Goal: Task Accomplishment & Management: Complete application form

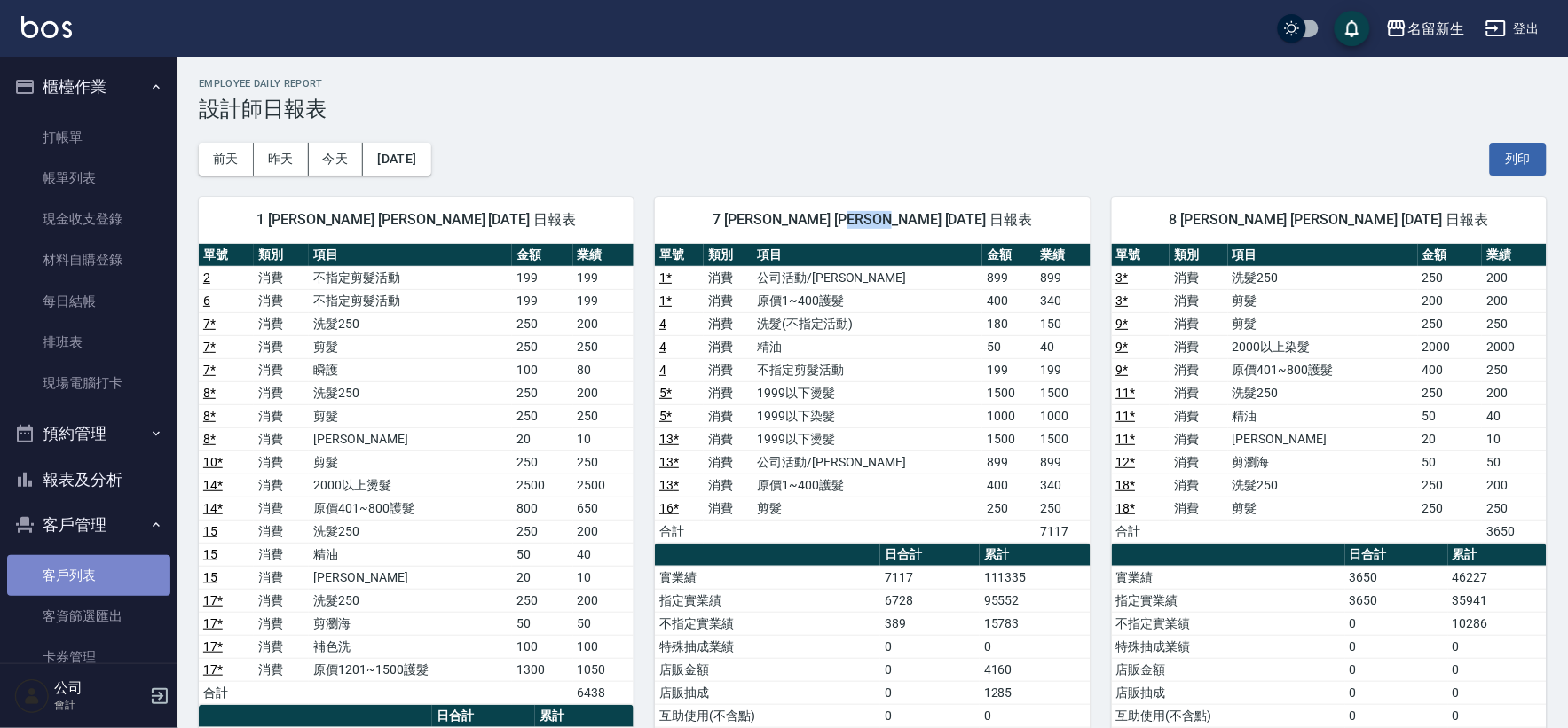
click at [99, 566] on link "客戶列表" at bounding box center [89, 575] width 163 height 41
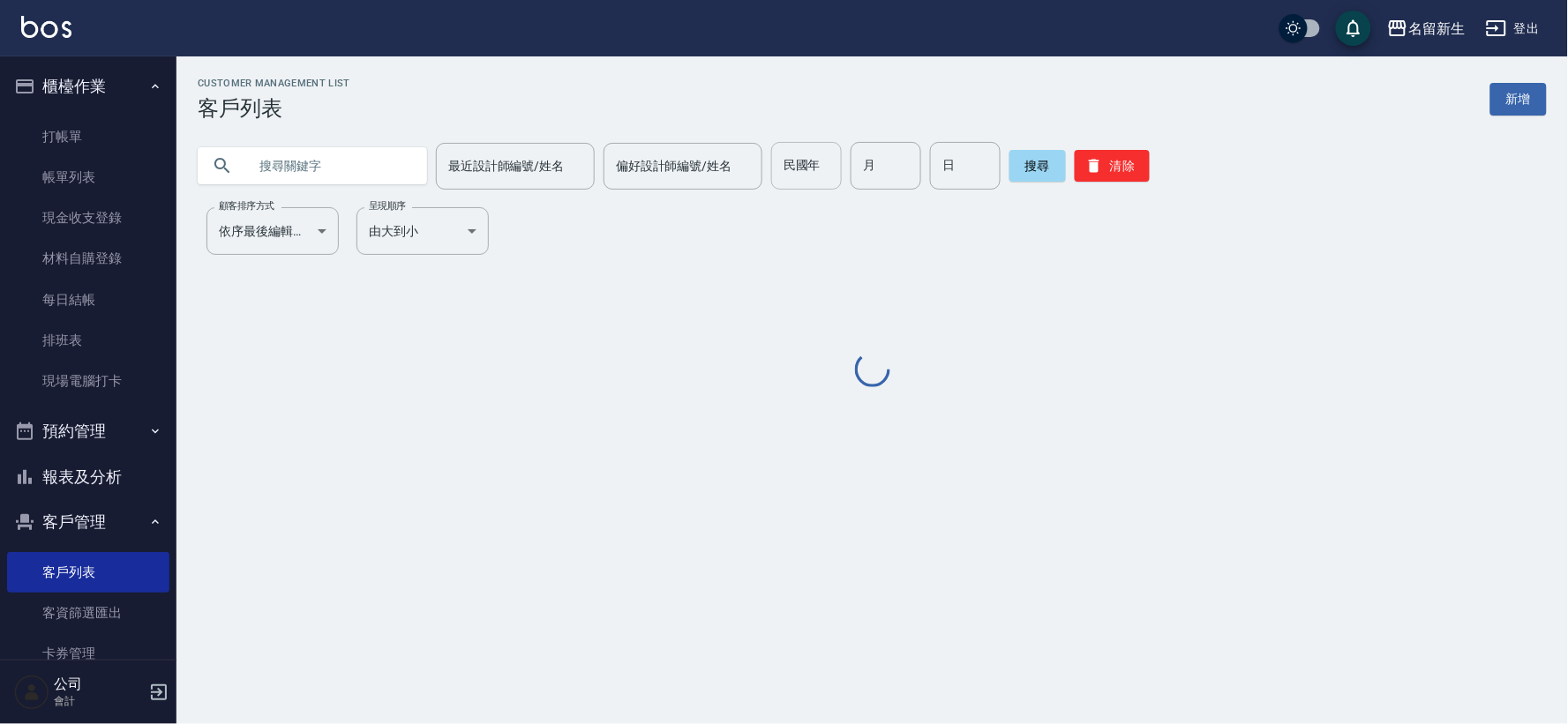
click at [789, 163] on div "民國年 民國年" at bounding box center [806, 166] width 70 height 48
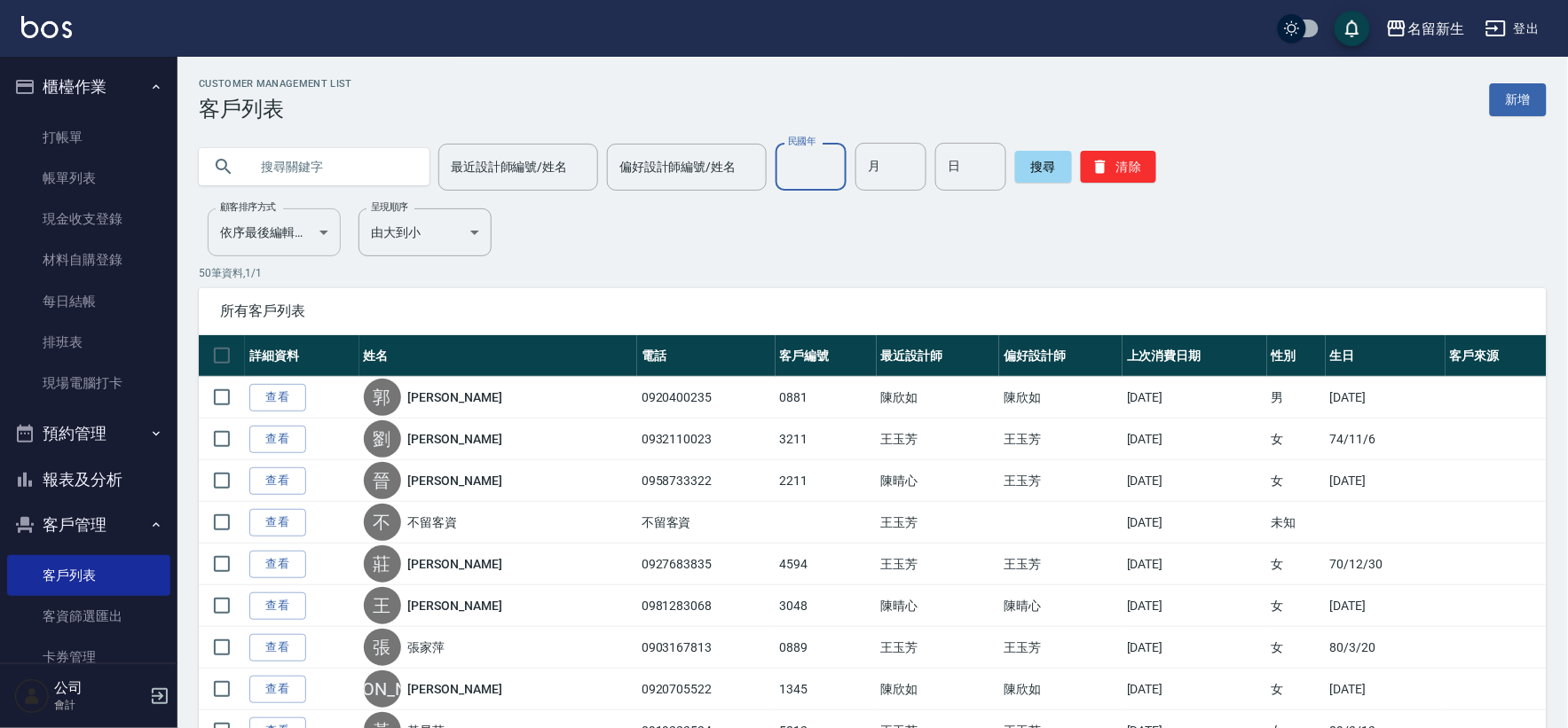
drag, startPoint x: 1133, startPoint y: 170, endPoint x: 248, endPoint y: 252, distance: 888.8
click at [1133, 169] on button "清除" at bounding box center [1118, 167] width 75 height 32
click at [373, 167] on input "text" at bounding box center [332, 167] width 167 height 48
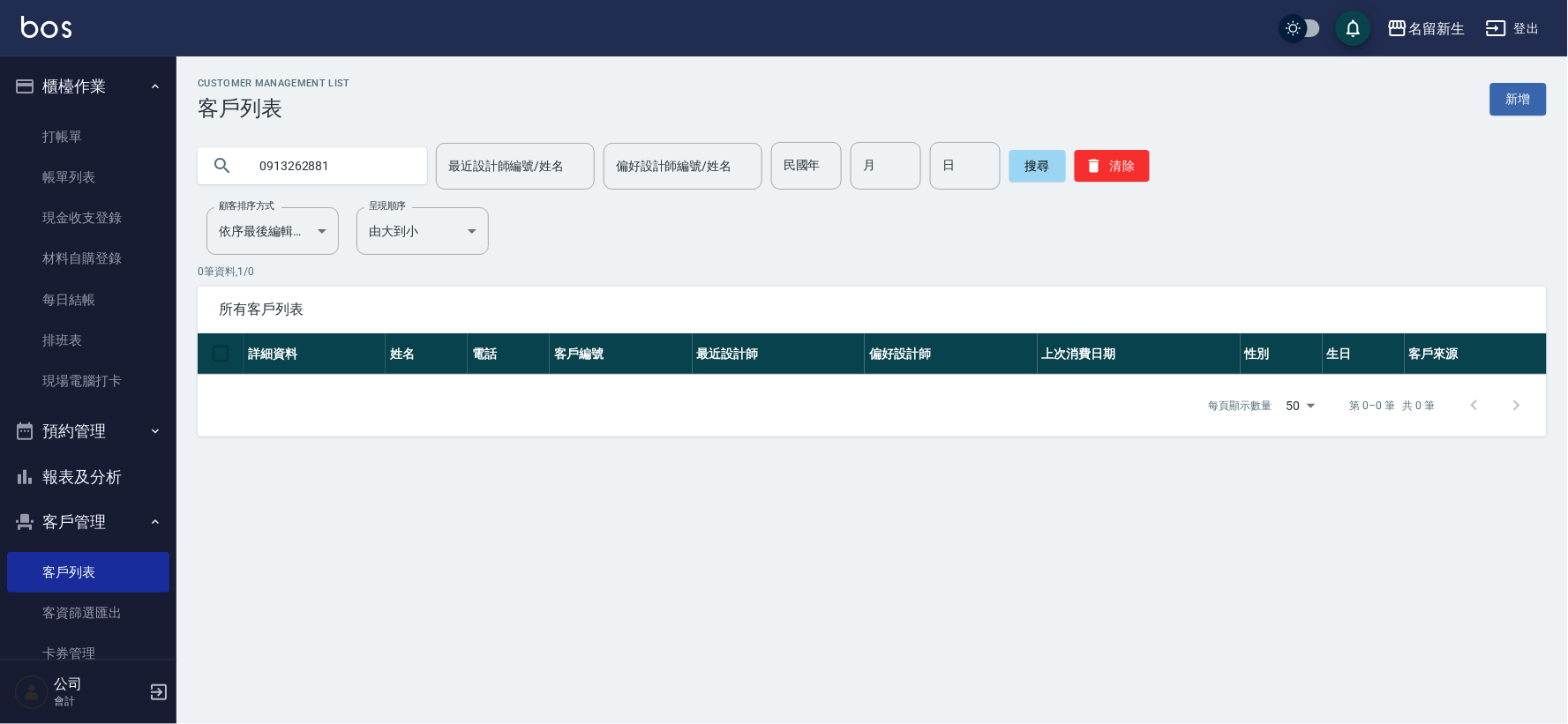
click at [309, 163] on input "0913262881" at bounding box center [330, 166] width 166 height 48
type input "0913626881"
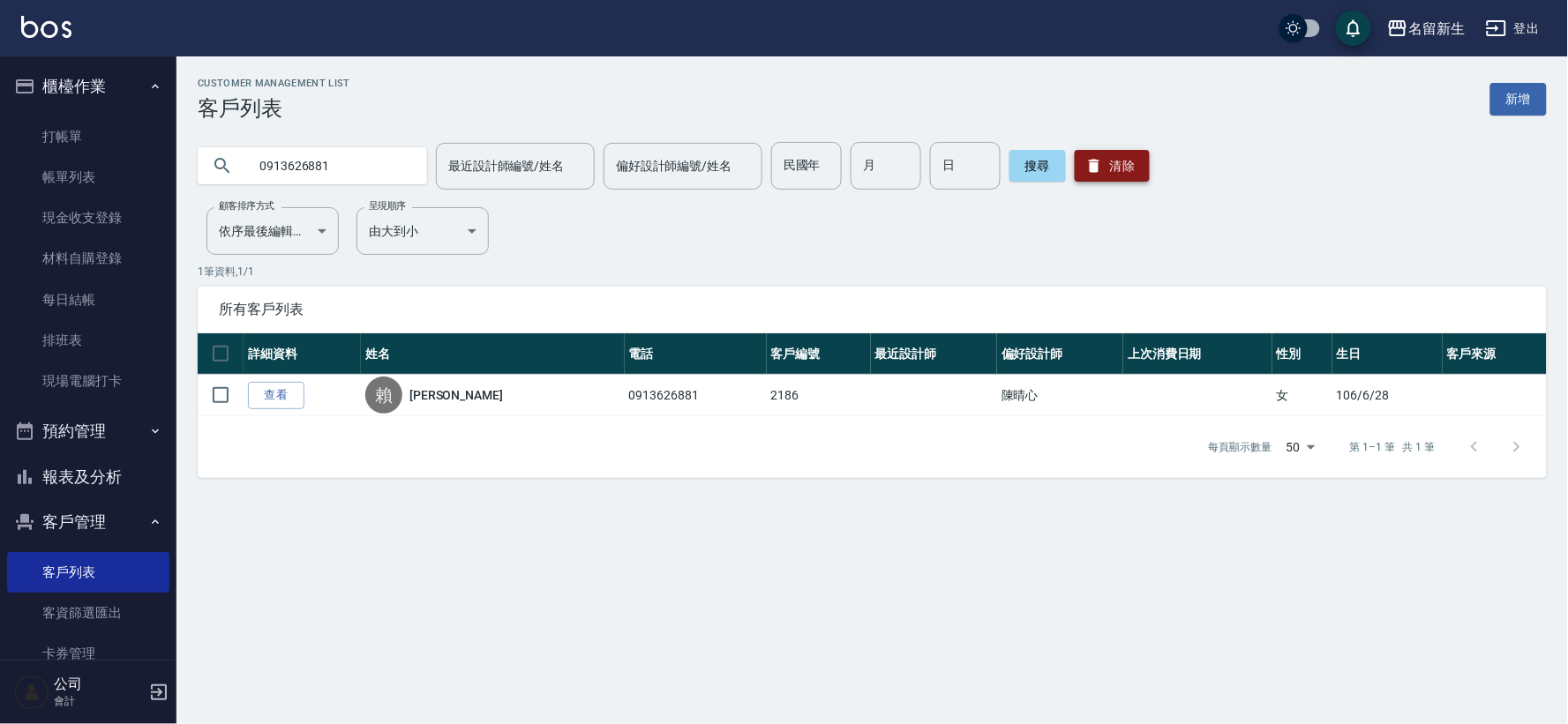
click at [1108, 181] on button "清除" at bounding box center [1111, 166] width 75 height 32
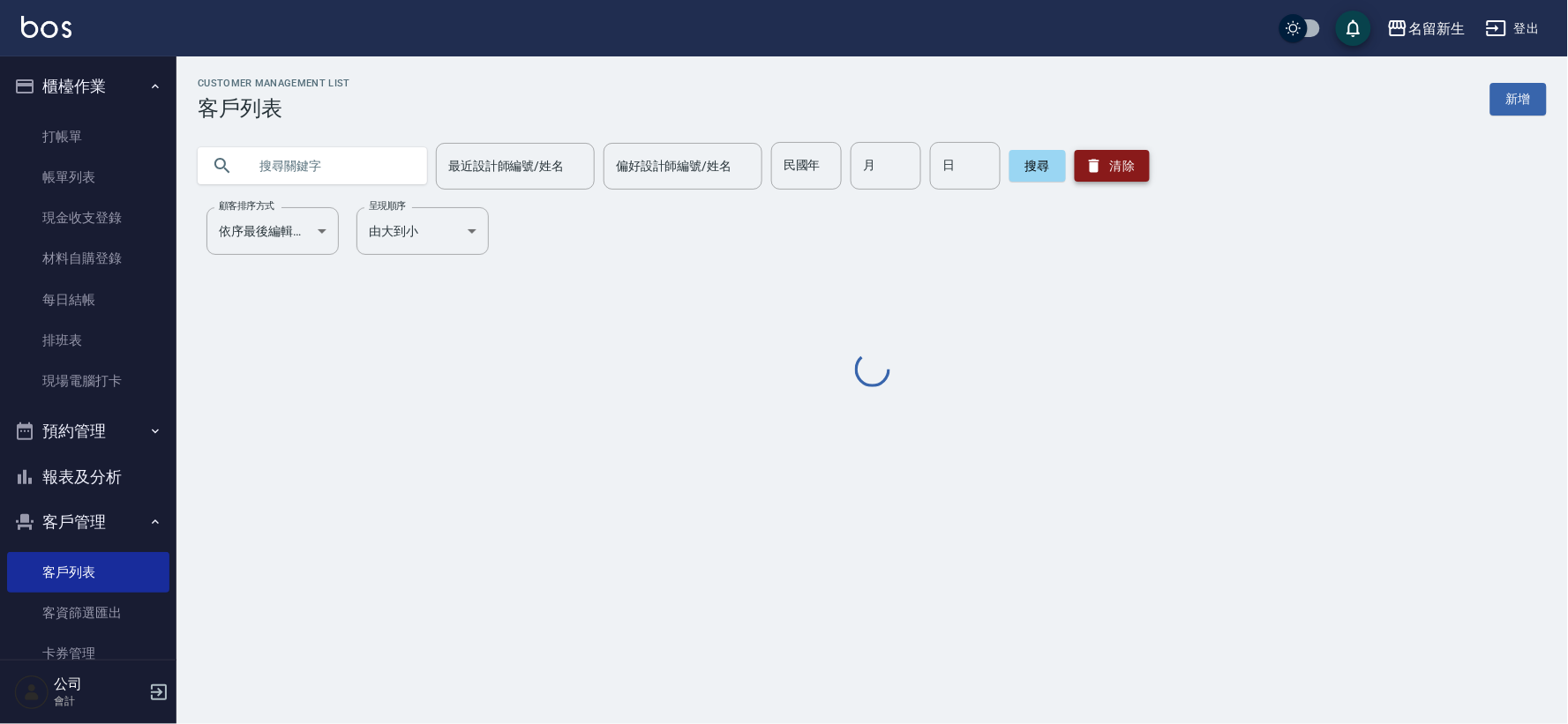
click at [1110, 171] on button "清除" at bounding box center [1111, 166] width 75 height 32
click at [808, 160] on div "民國年 民國年" at bounding box center [806, 166] width 70 height 48
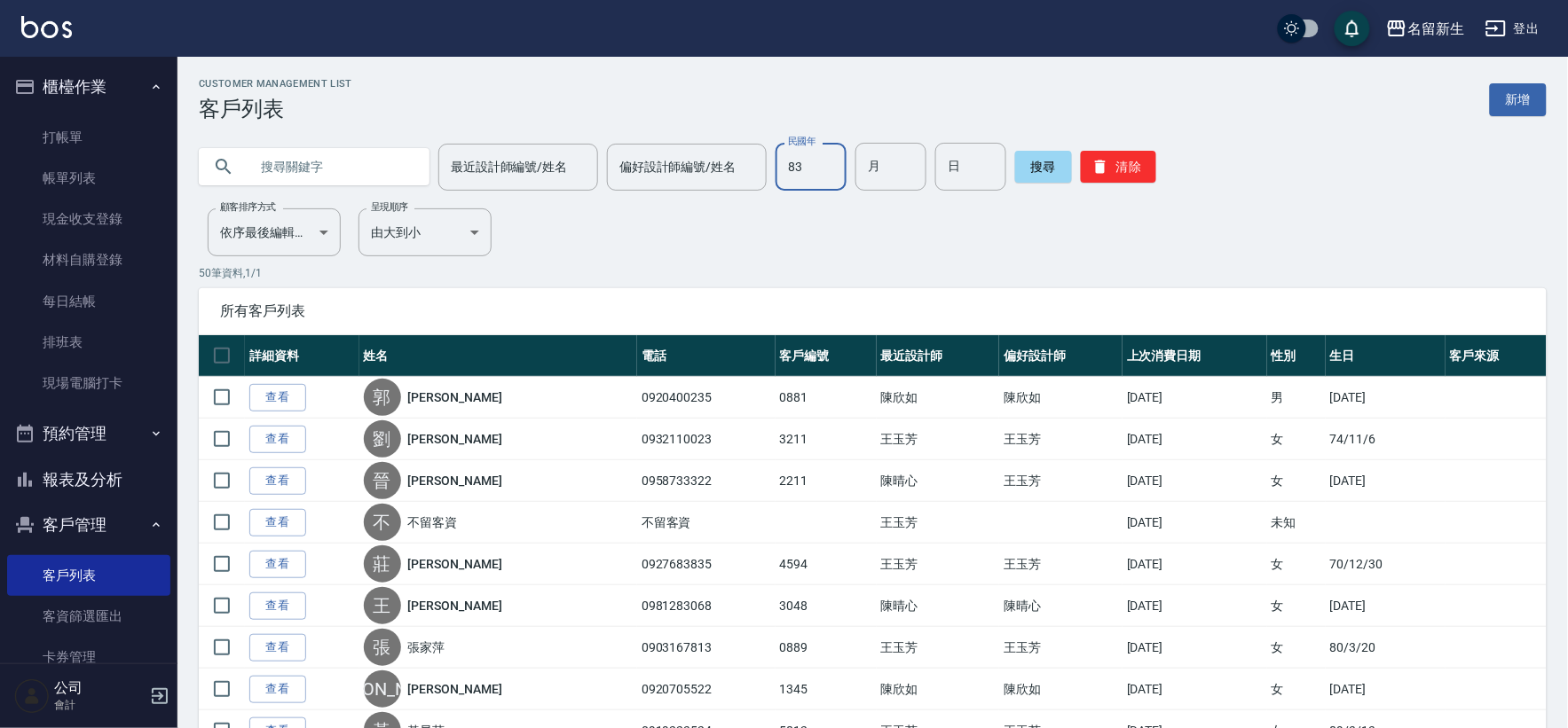
type input "83"
type input "07"
type input "18"
